Goal: Find specific fact: Find specific fact

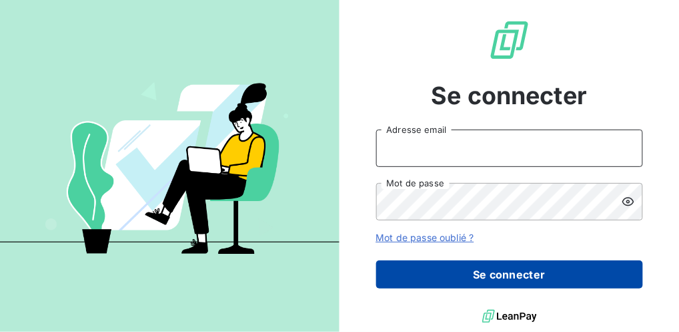
type input "[EMAIL_ADDRESS][DOMAIN_NAME]"
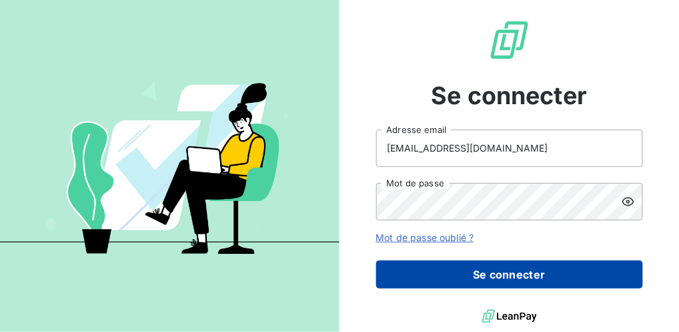
click at [457, 270] on button "Se connecter" at bounding box center [509, 274] width 267 height 28
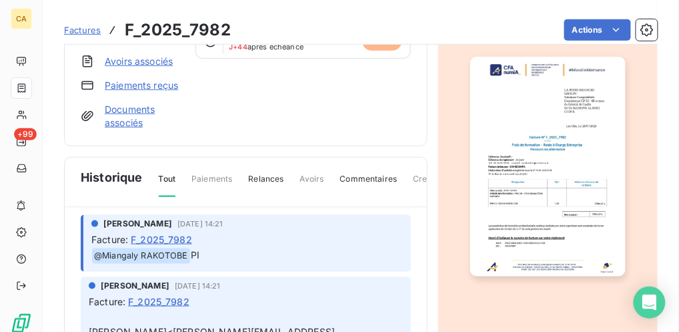
scroll to position [178, 0]
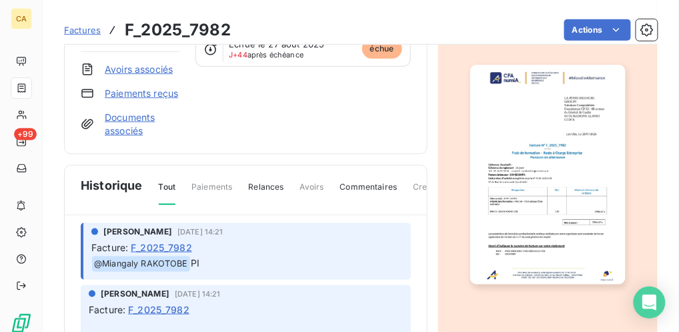
click at [546, 164] on img "button" at bounding box center [549, 175] width 156 height 220
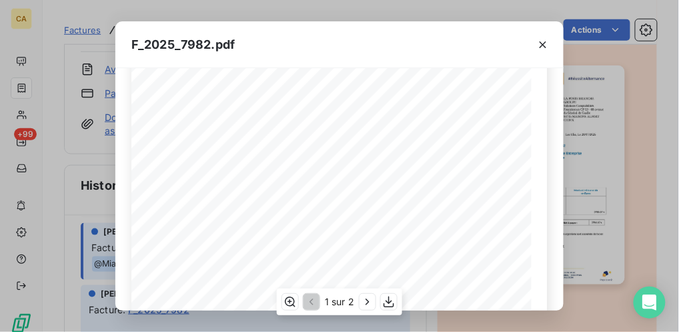
scroll to position [222, 0]
click at [543, 40] on icon "button" at bounding box center [543, 44] width 13 height 13
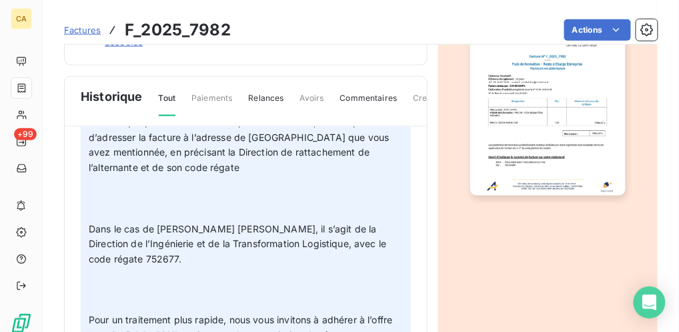
scroll to position [400, 0]
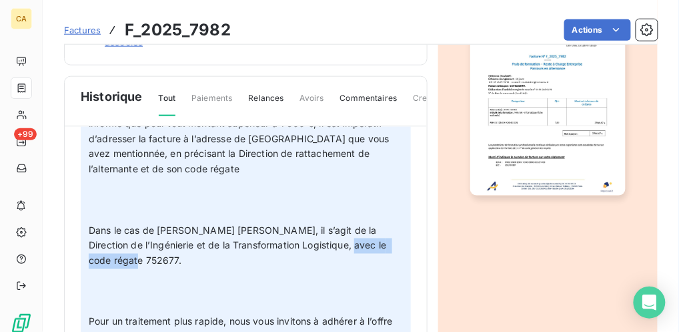
drag, startPoint x: 120, startPoint y: 241, endPoint x: 335, endPoint y: 222, distance: 215.7
click at [335, 224] on span "Dans le cas de [PERSON_NAME] [PERSON_NAME], il s’agit de la Direction de l’Ingé…" at bounding box center [239, 245] width 301 height 42
copy span "code régate 752677"
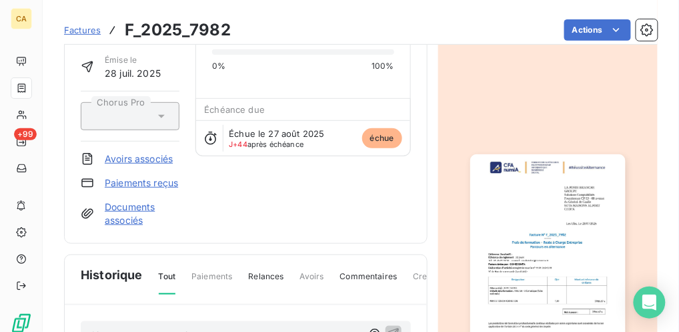
scroll to position [178, 0]
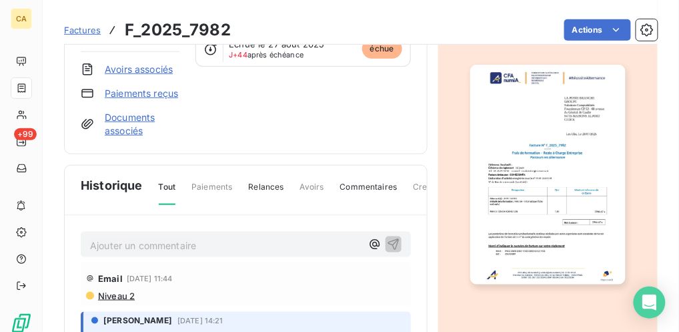
click at [193, 254] on p "Ajouter un commentaire ﻿" at bounding box center [226, 245] width 272 height 17
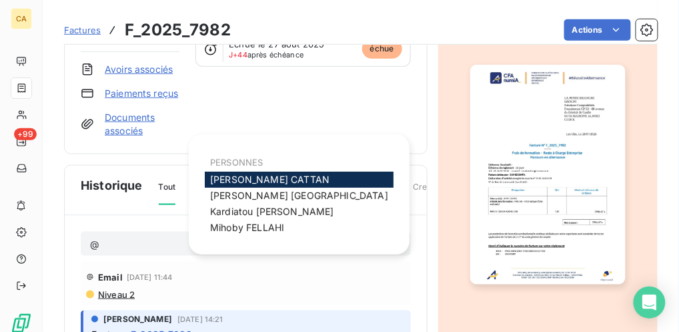
click at [284, 176] on div "[PERSON_NAME]" at bounding box center [299, 180] width 189 height 16
click at [274, 176] on span "[PERSON_NAME]" at bounding box center [269, 179] width 119 height 11
